Goal: Find specific page/section: Find specific page/section

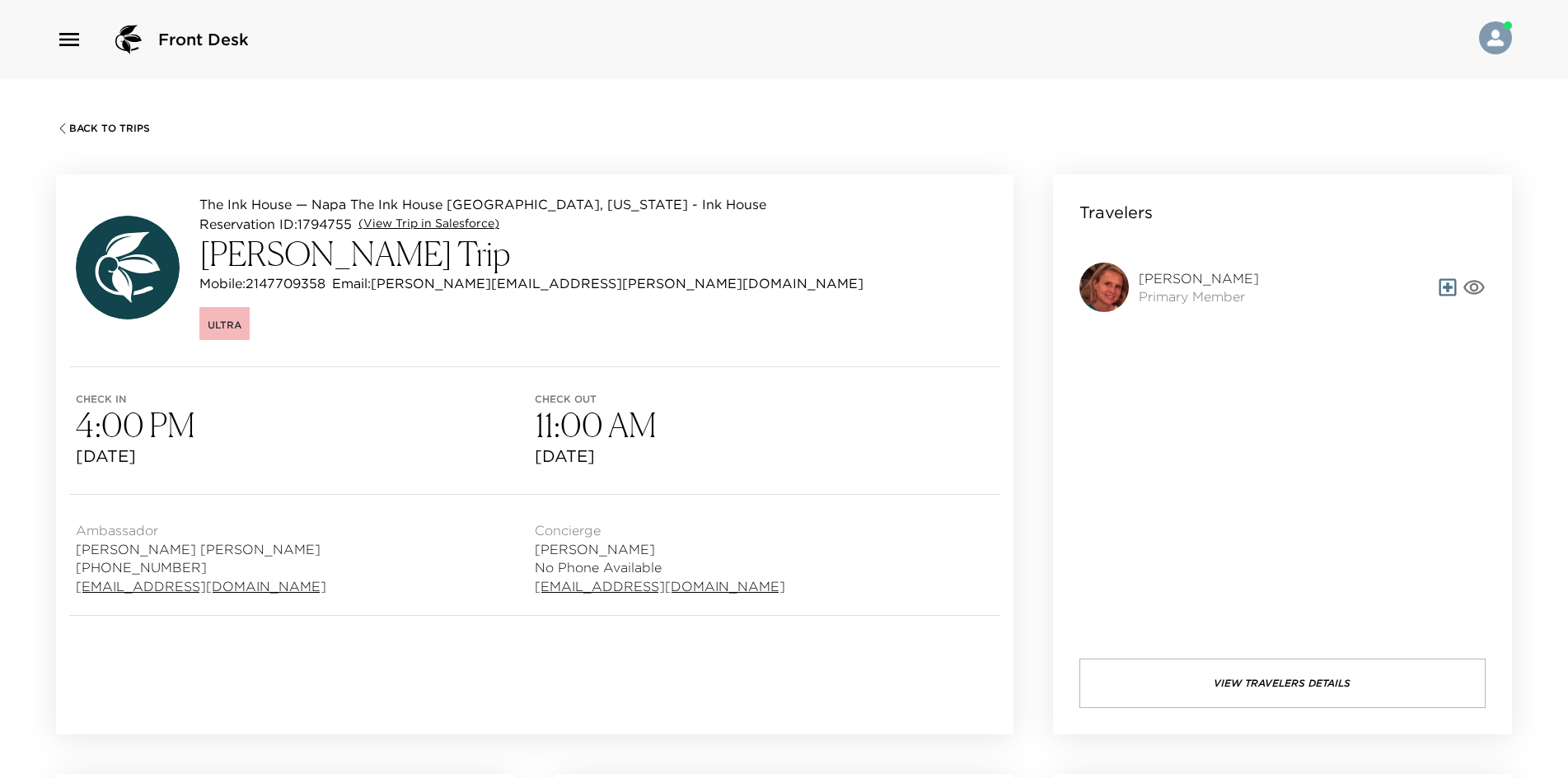
click at [415, 227] on link "(View Trip in Salesforce)" at bounding box center [429, 224] width 141 height 16
click at [434, 226] on link "(View Trip in Salesforce)" at bounding box center [429, 224] width 141 height 16
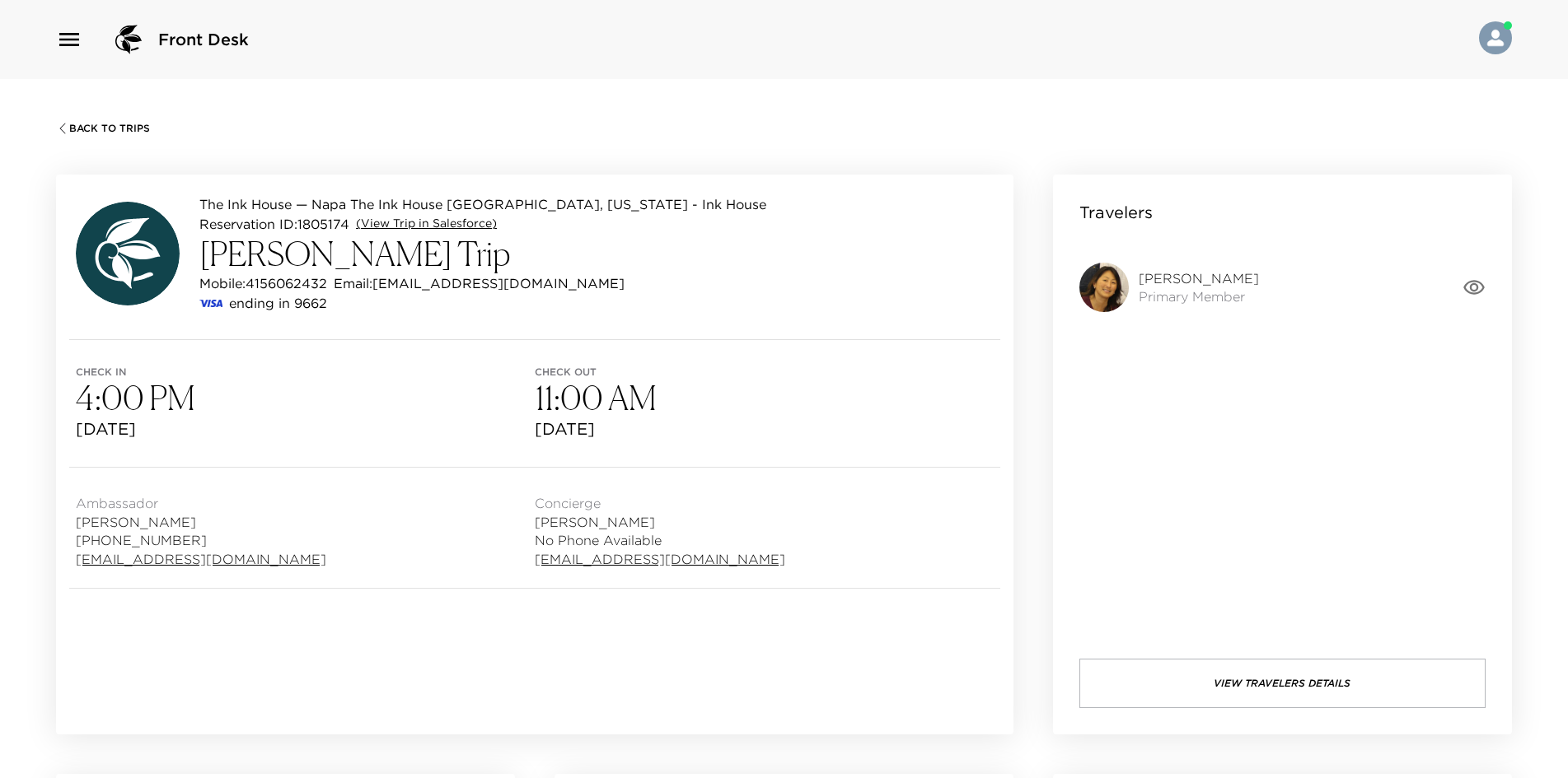
click at [383, 218] on link "(View Trip in Salesforce)" at bounding box center [426, 224] width 141 height 16
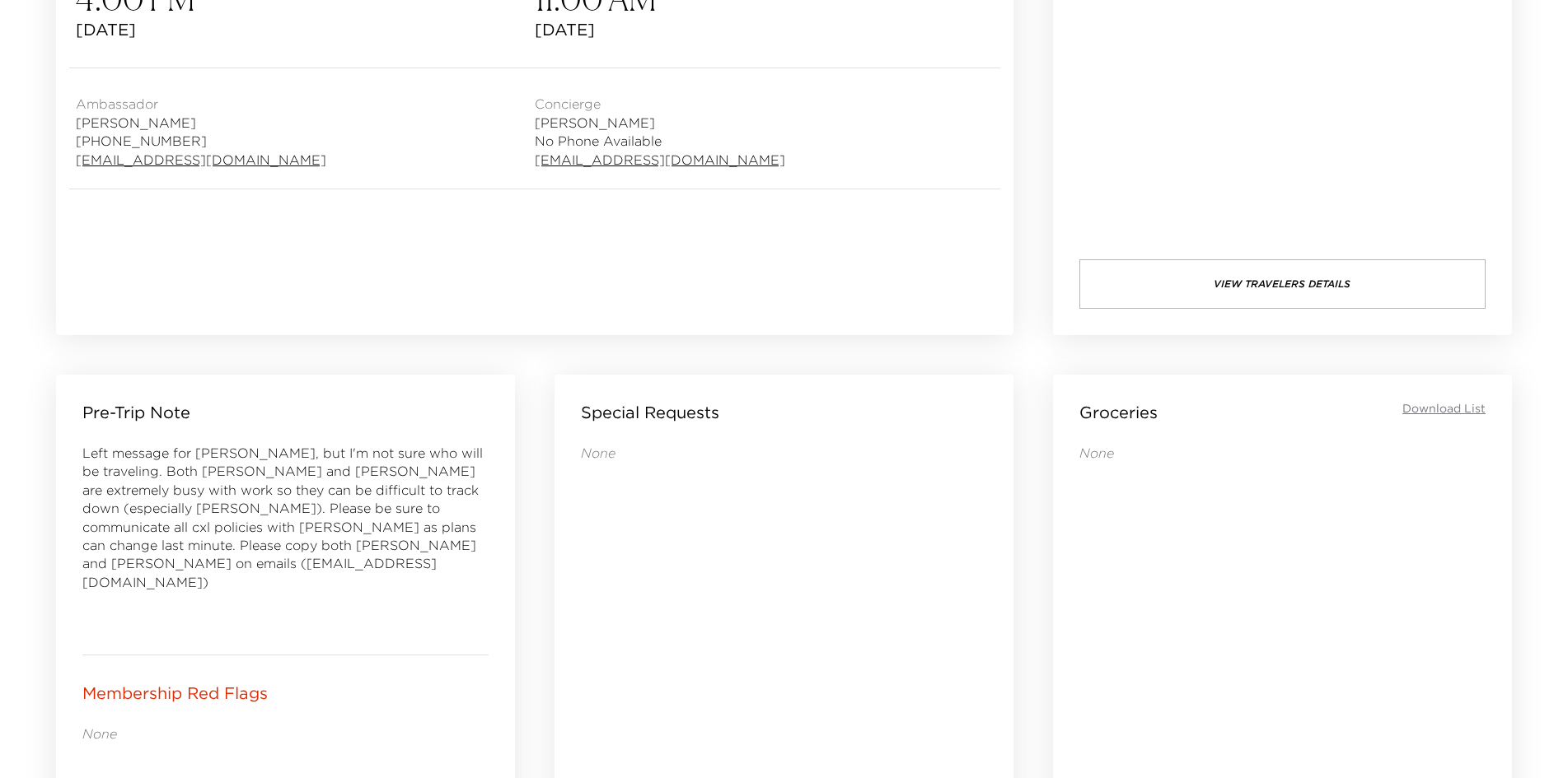
scroll to position [412, 0]
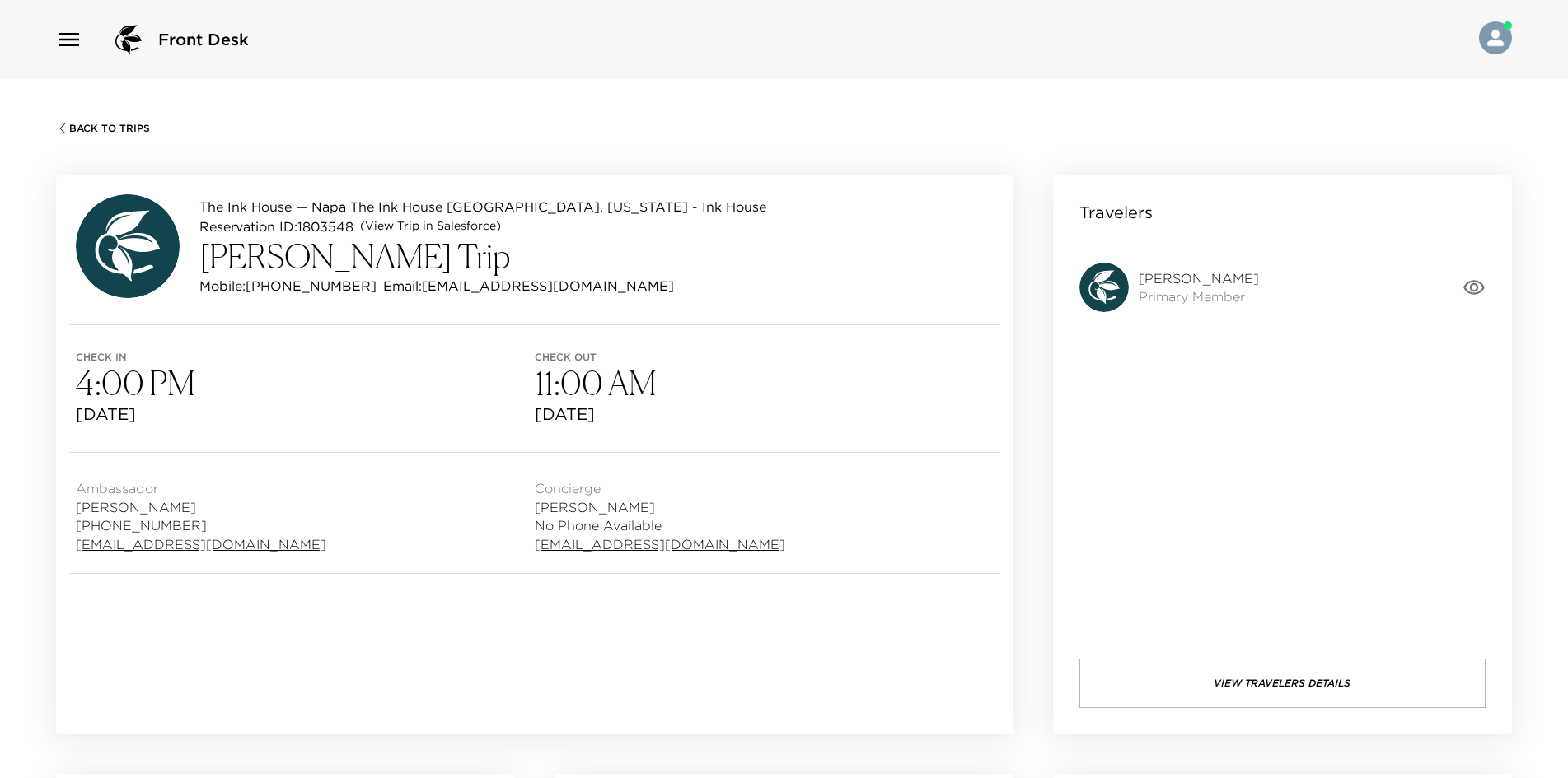
click at [433, 224] on link "(View Trip in Salesforce)" at bounding box center [431, 226] width 141 height 16
click at [108, 119] on div "Back To Trips" at bounding box center [784, 127] width 1455 height 16
click at [107, 125] on span "Back To Trips" at bounding box center [109, 128] width 80 height 12
drag, startPoint x: 115, startPoint y: 123, endPoint x: 238, endPoint y: 386, distance: 290.3
click at [238, 386] on div "Back To Trips The Ink House — Napa The Ink House Napa, California - Ink House R…" at bounding box center [784, 468] width 1568 height 778
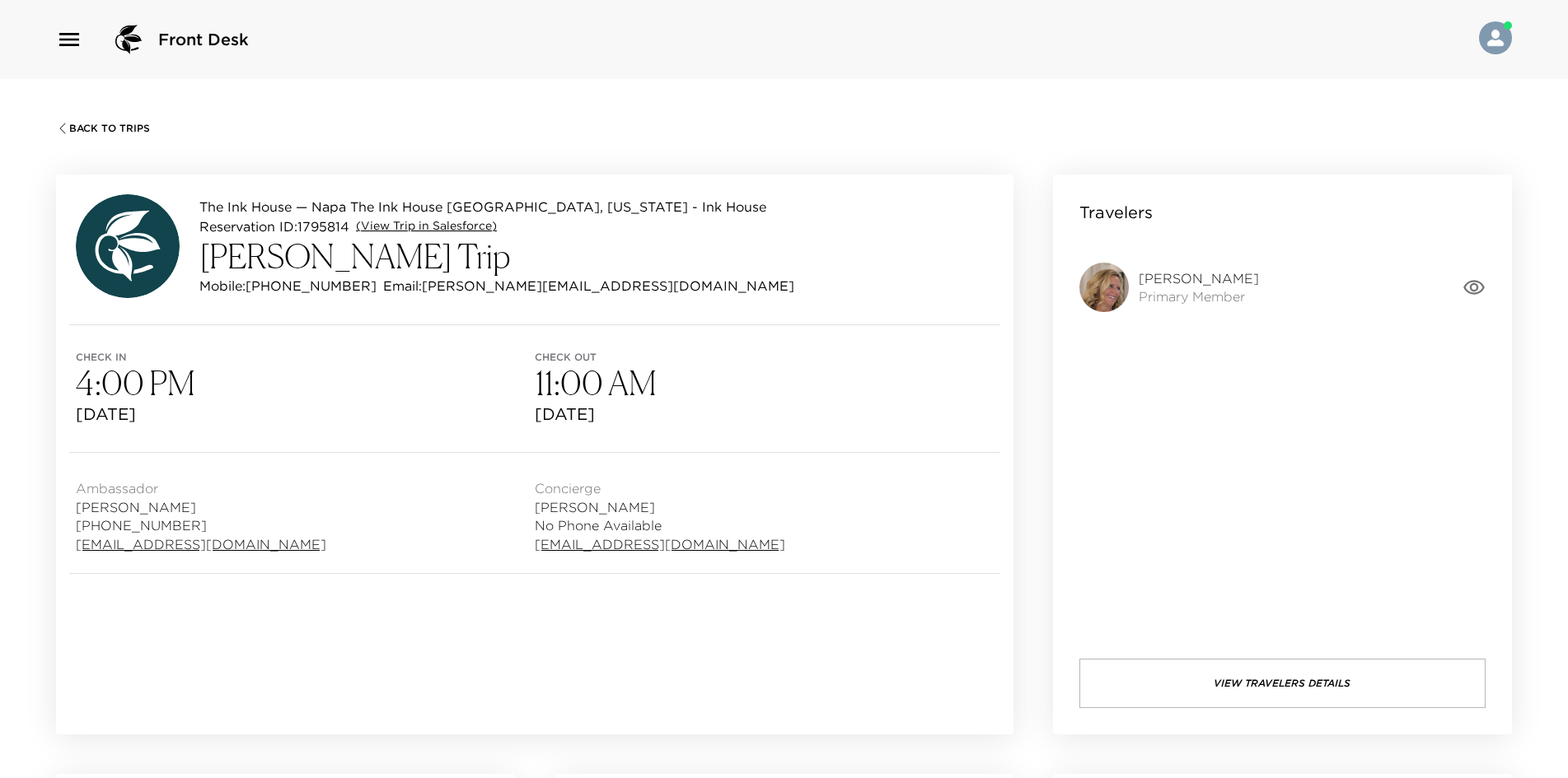
click at [411, 220] on link "(View Trip in Salesforce)" at bounding box center [426, 226] width 141 height 16
click at [100, 121] on div "Back To Trips" at bounding box center [784, 127] width 1455 height 16
click at [93, 127] on span "Back To Trips" at bounding box center [109, 128] width 80 height 12
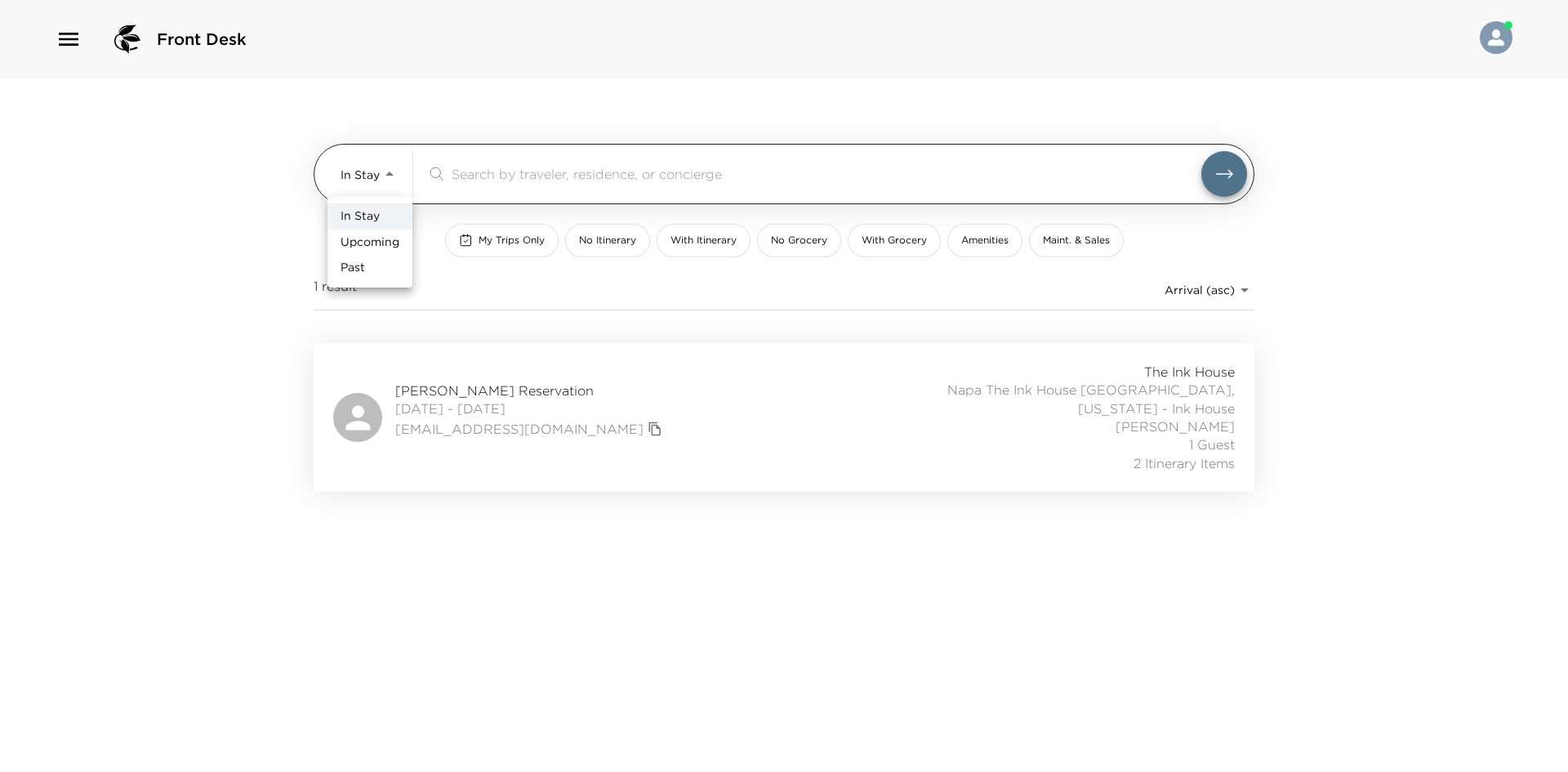
click at [380, 174] on body "Front Desk In Stay In-Stay ​ My Trips Only No Itinerary With Itinerary No Groce…" at bounding box center [784, 386] width 1568 height 772
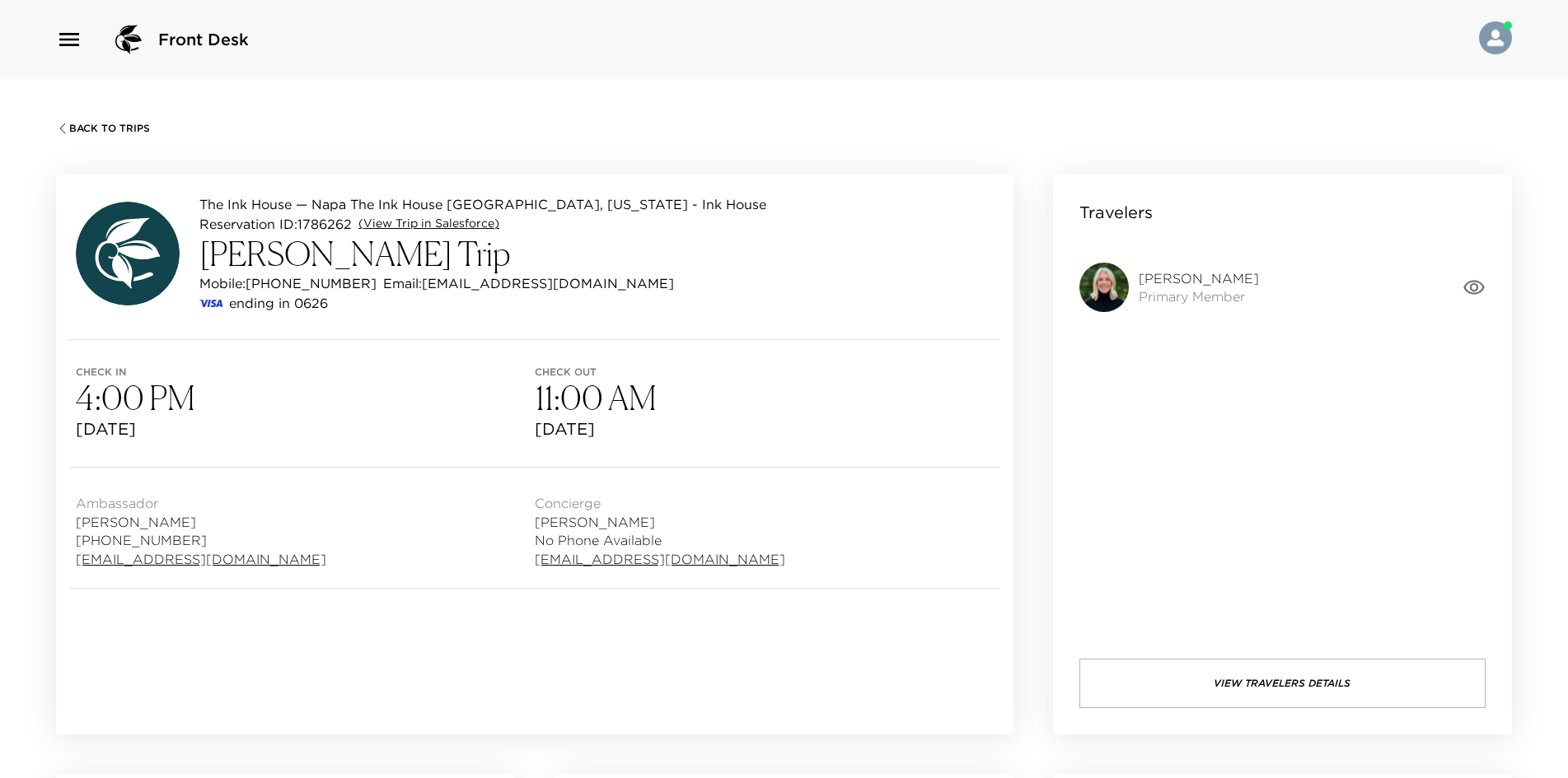
click at [463, 217] on link "(View Trip in Salesforce)" at bounding box center [429, 224] width 141 height 16
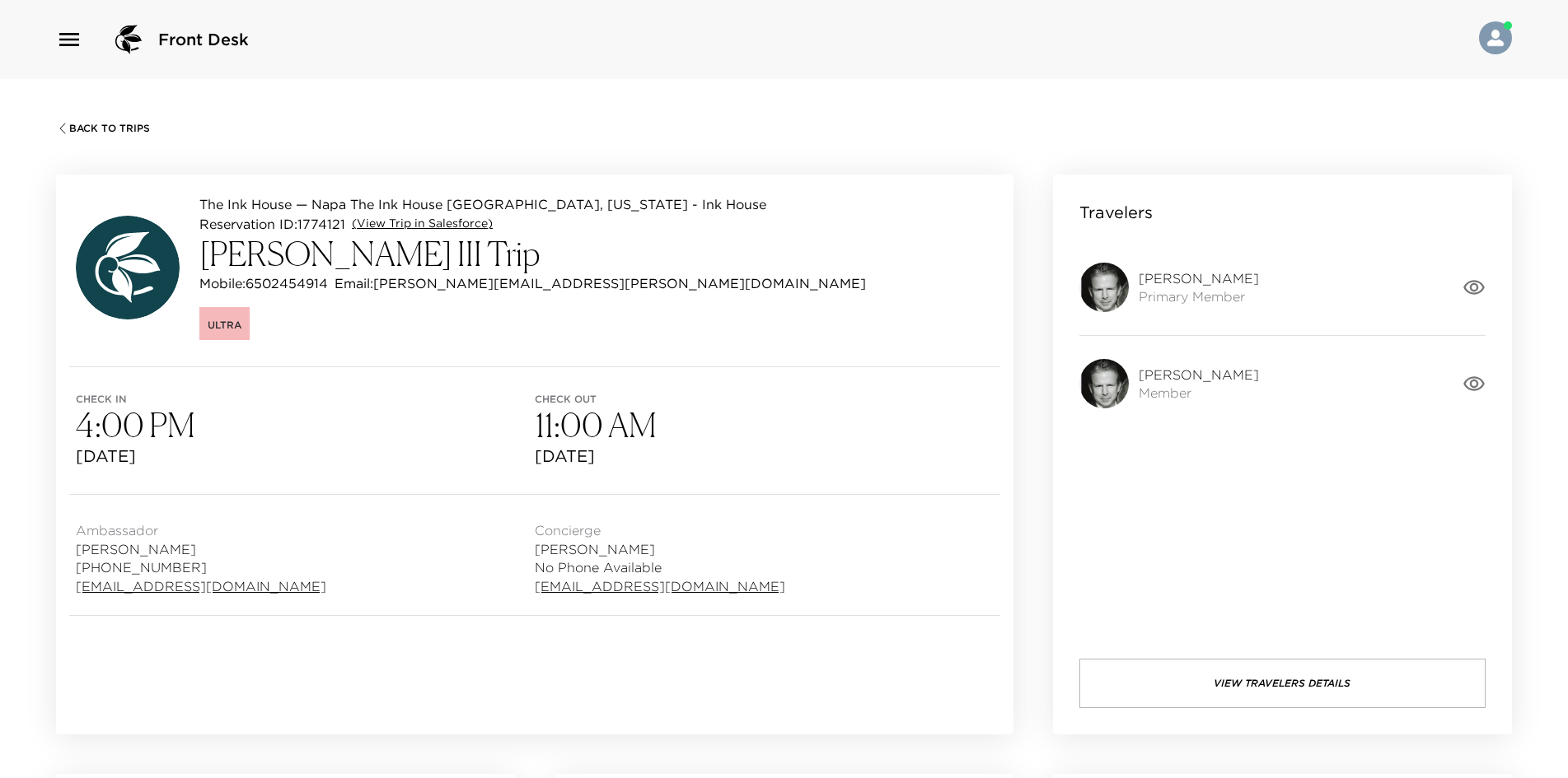
click at [423, 222] on link "(View Trip in Salesforce)" at bounding box center [423, 224] width 141 height 16
click at [122, 123] on span "Back To Trips" at bounding box center [109, 128] width 80 height 12
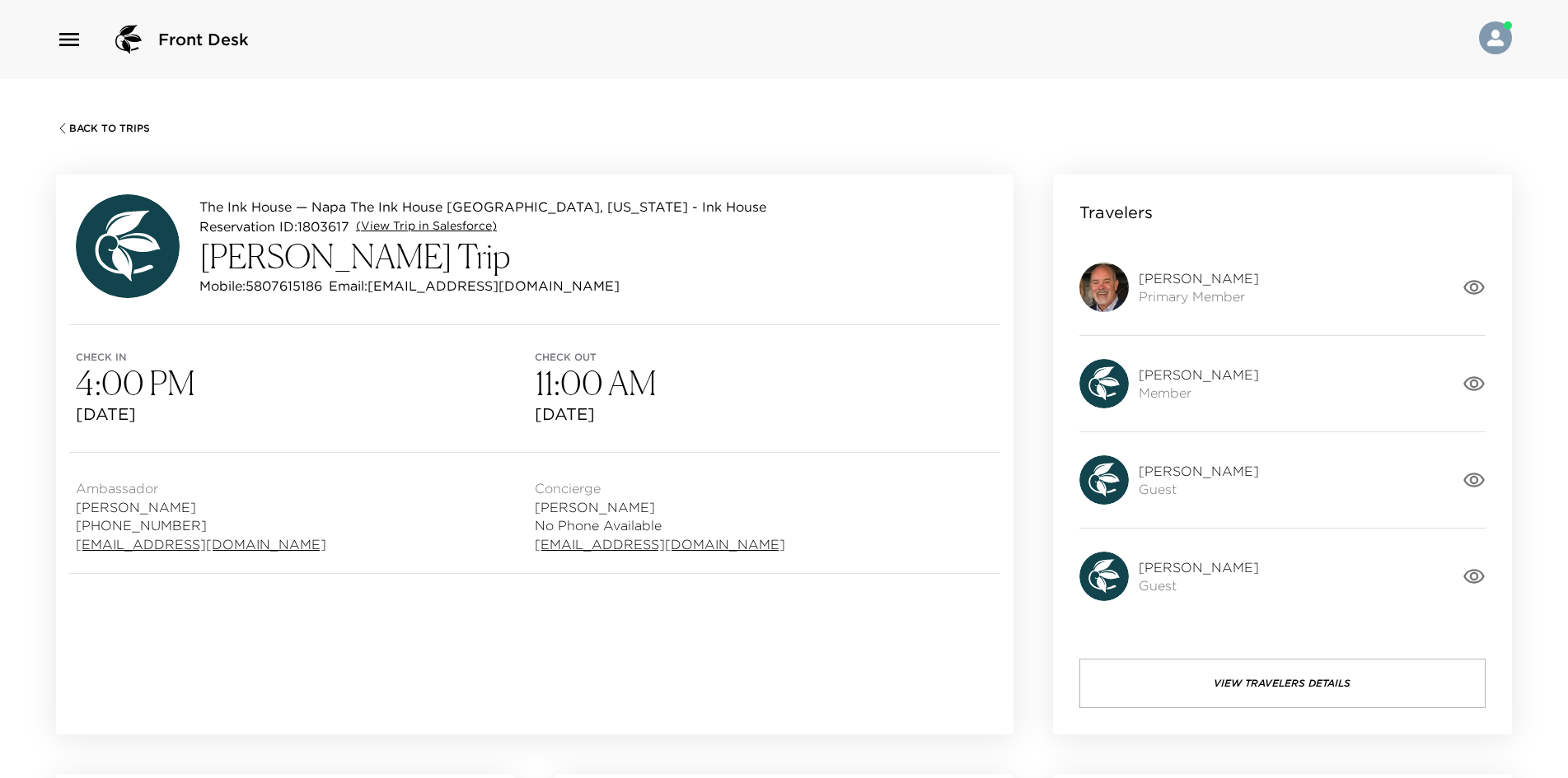
click at [394, 225] on link "(View Trip in Salesforce)" at bounding box center [426, 226] width 141 height 16
